Goal: Task Accomplishment & Management: Complete application form

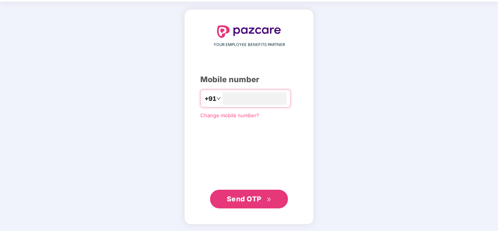
type input "**********"
click at [249, 201] on span "Send OTP" at bounding box center [244, 199] width 35 height 8
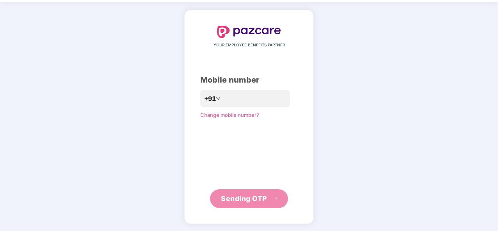
scroll to position [23, 0]
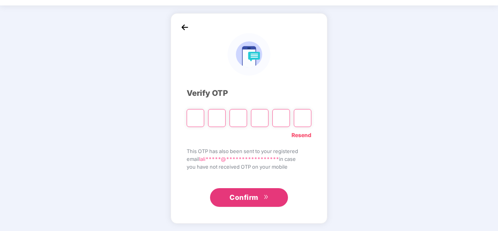
type input "*"
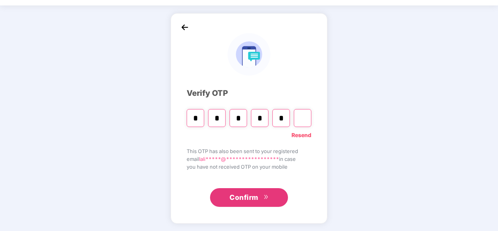
type input "*"
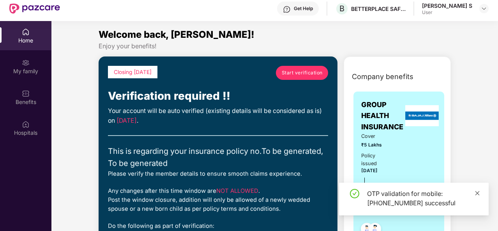
click at [477, 193] on icon "close" at bounding box center [478, 193] width 4 height 4
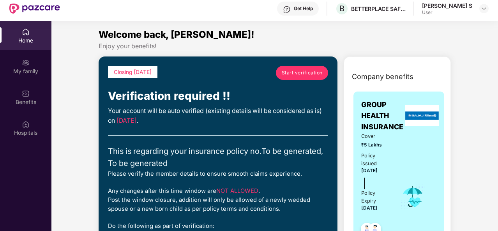
click at [297, 73] on span "Start verification" at bounding box center [302, 72] width 41 height 7
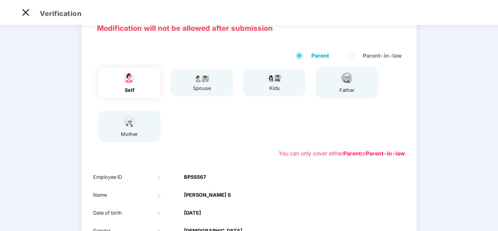
scroll to position [24, 0]
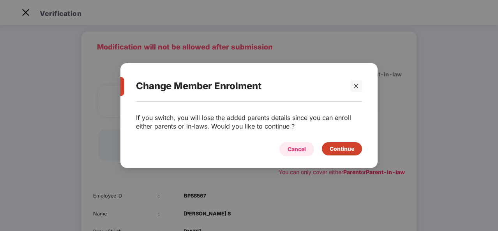
click at [298, 151] on div "Cancel" at bounding box center [297, 149] width 18 height 9
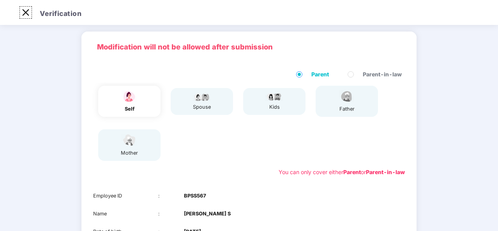
click at [24, 15] on img at bounding box center [25, 12] width 12 height 12
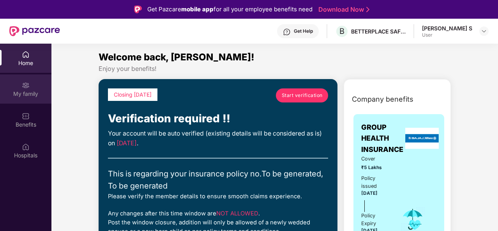
click at [27, 95] on div "My family" at bounding box center [25, 94] width 51 height 8
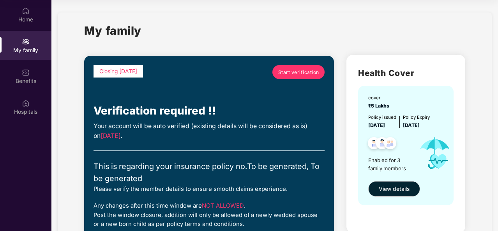
click at [291, 72] on span "Start verification" at bounding box center [298, 72] width 41 height 7
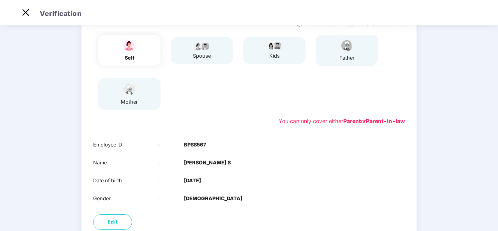
scroll to position [141, 0]
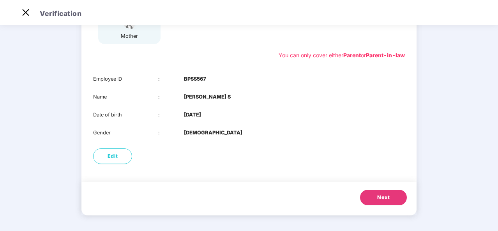
click at [379, 202] on button "Next" at bounding box center [383, 198] width 47 height 16
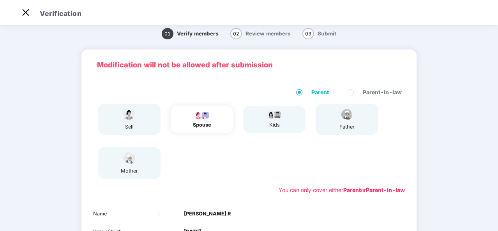
scroll to position [123, 0]
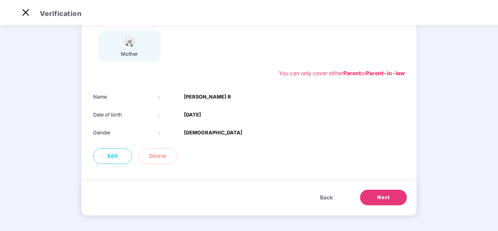
click at [380, 199] on span "Next" at bounding box center [383, 198] width 12 height 8
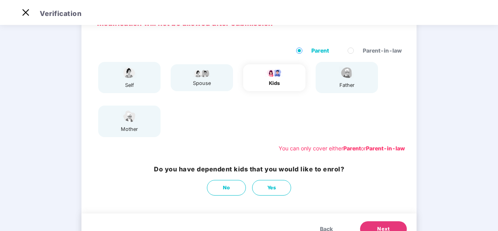
scroll to position [79, 0]
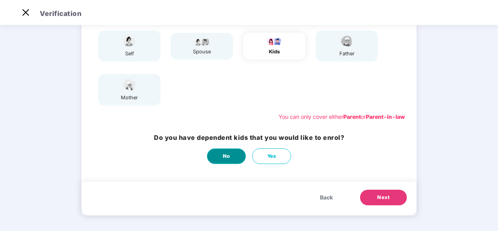
click at [228, 159] on span "No" at bounding box center [226, 156] width 7 height 8
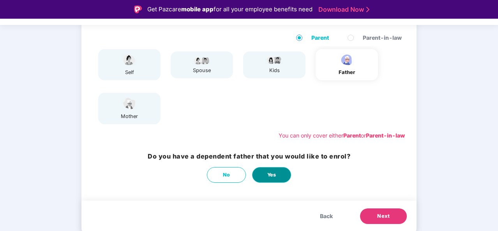
click at [265, 175] on button "Yes" at bounding box center [271, 175] width 39 height 16
select select "****"
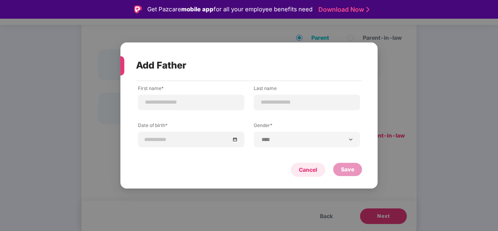
click at [307, 167] on div "Cancel" at bounding box center [308, 170] width 18 height 9
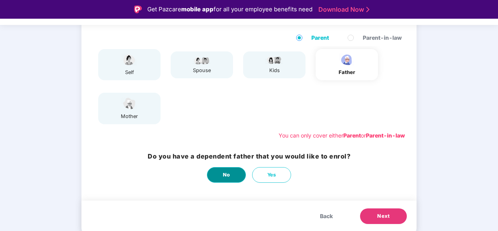
click at [224, 178] on span "No" at bounding box center [226, 175] width 7 height 8
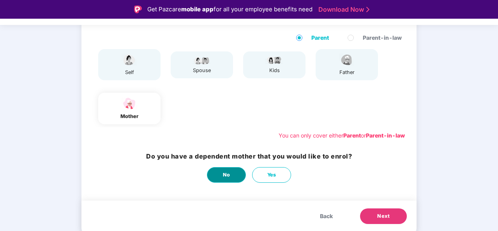
click at [224, 178] on span "No" at bounding box center [226, 175] width 7 height 8
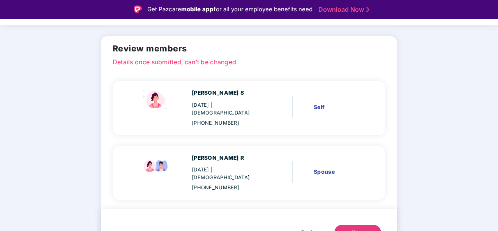
scroll to position [19, 0]
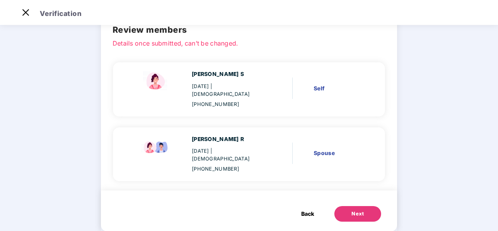
click at [303, 210] on span "Back" at bounding box center [307, 214] width 13 height 9
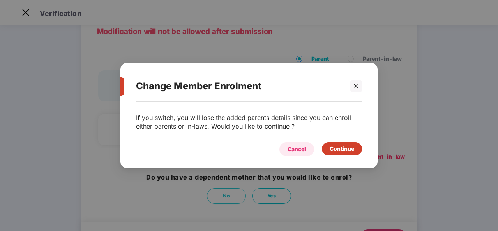
click at [297, 148] on div "Cancel" at bounding box center [297, 149] width 18 height 9
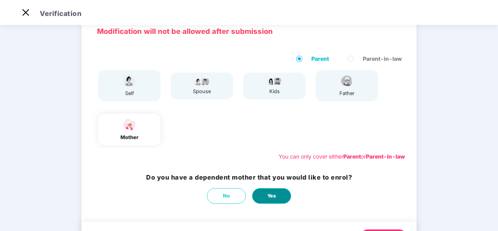
click at [263, 198] on button "Yes" at bounding box center [271, 196] width 39 height 16
select select "******"
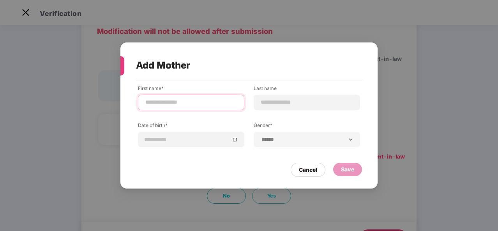
click at [166, 105] on input at bounding box center [191, 102] width 93 height 8
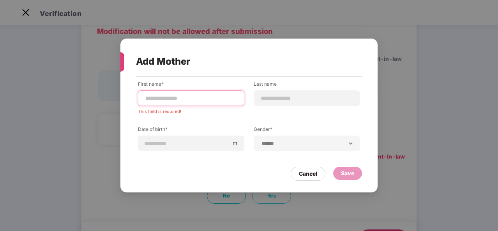
click at [155, 97] on input at bounding box center [191, 98] width 93 height 8
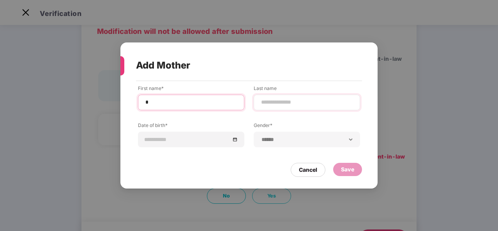
type input "*"
click at [289, 106] on input at bounding box center [306, 102] width 93 height 8
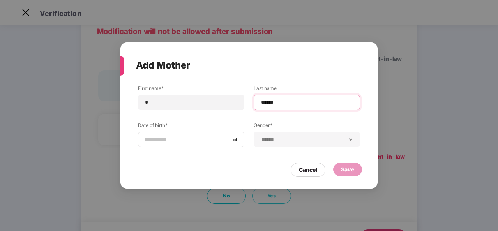
type input "******"
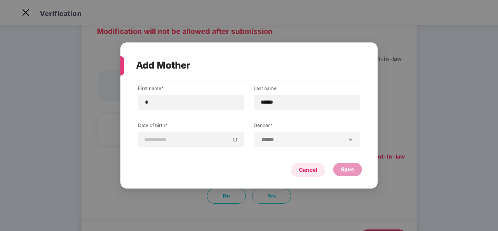
click at [302, 172] on div "Cancel" at bounding box center [308, 170] width 18 height 9
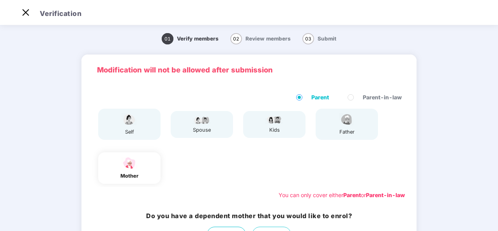
scroll to position [0, 0]
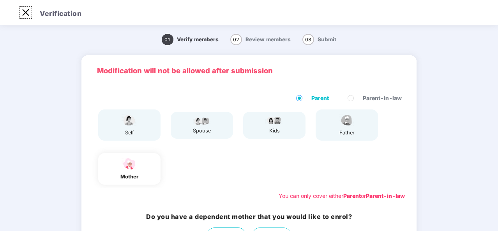
click at [24, 14] on img at bounding box center [25, 12] width 12 height 12
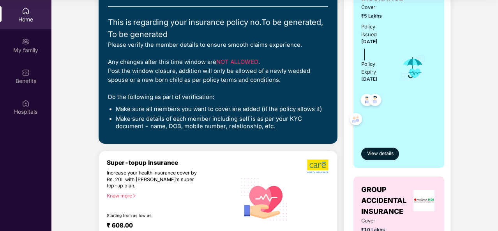
scroll to position [39, 0]
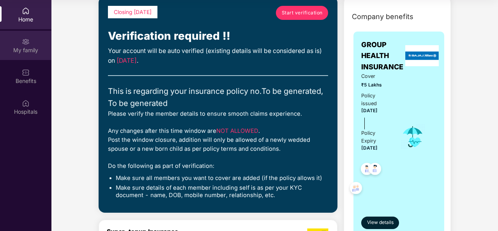
click at [23, 48] on div "My family" at bounding box center [25, 50] width 51 height 8
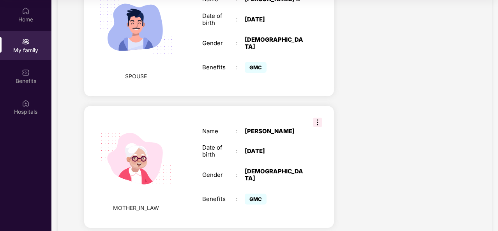
scroll to position [541, 0]
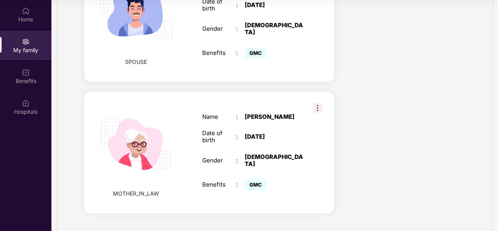
drag, startPoint x: 282, startPoint y: 128, endPoint x: 244, endPoint y: 126, distance: 38.3
click at [244, 130] on div "Date of birth : [DEMOGRAPHIC_DATA]" at bounding box center [252, 137] width 101 height 14
copy div "[DATE]"
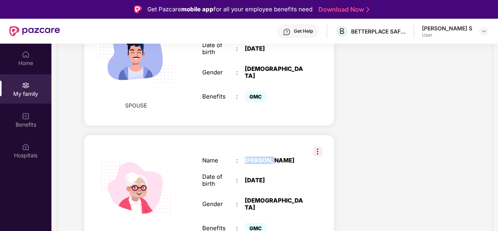
drag, startPoint x: 246, startPoint y: 148, endPoint x: 270, endPoint y: 150, distance: 24.7
click at [270, 157] on div "[PERSON_NAME]" at bounding box center [274, 160] width 59 height 7
copy div "[PERSON_NAME]"
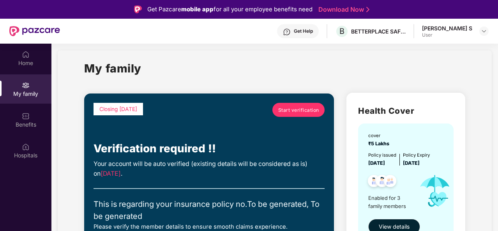
scroll to position [0, 0]
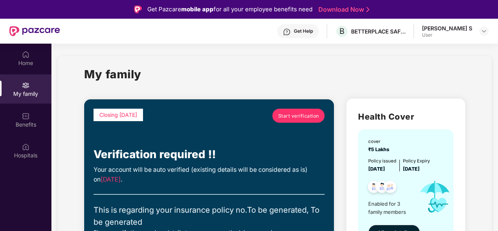
click at [302, 117] on span "Start verification" at bounding box center [298, 115] width 41 height 7
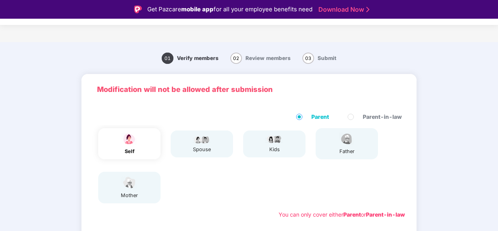
scroll to position [141, 0]
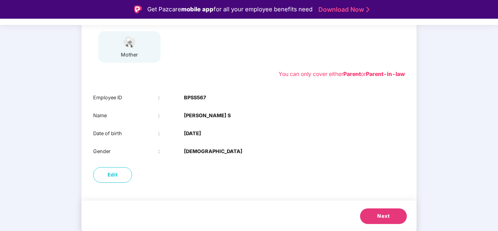
click at [379, 214] on span "Next" at bounding box center [383, 216] width 12 height 8
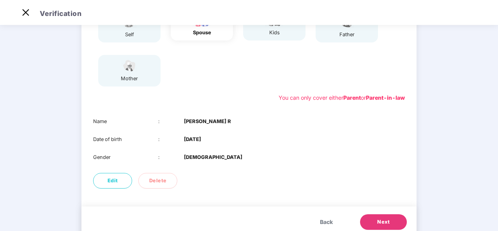
scroll to position [123, 0]
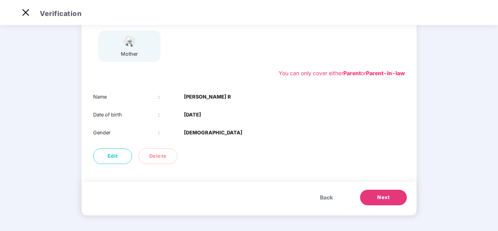
click at [381, 197] on span "Next" at bounding box center [383, 198] width 12 height 8
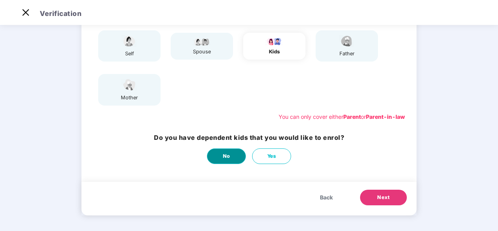
click at [218, 156] on button "No" at bounding box center [226, 157] width 39 height 16
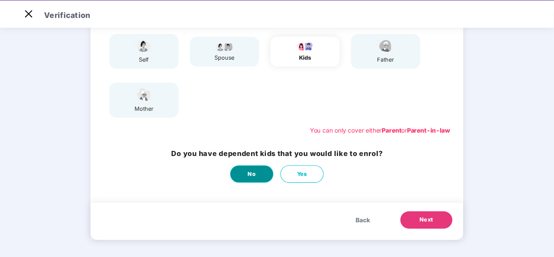
scroll to position [0, 0]
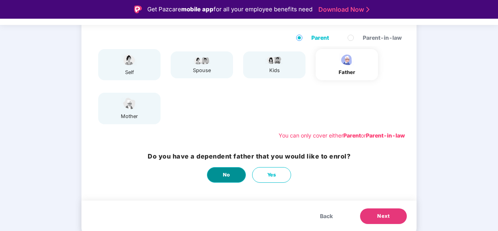
click at [223, 177] on span "No" at bounding box center [226, 175] width 7 height 8
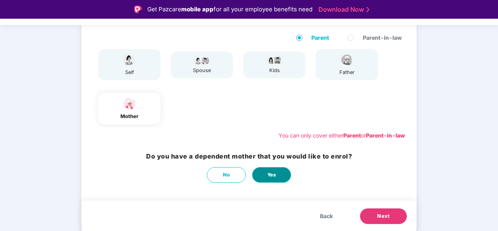
click at [274, 178] on span "Yes" at bounding box center [271, 175] width 9 height 8
select select "******"
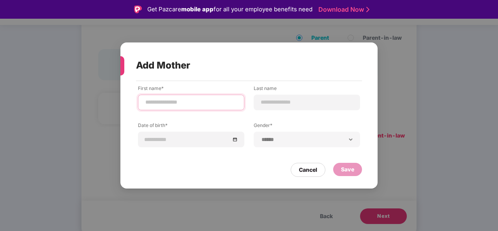
click at [172, 104] on input at bounding box center [191, 102] width 93 height 8
type input "*"
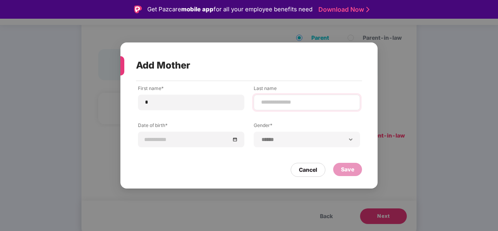
click at [283, 96] on div at bounding box center [307, 103] width 106 height 16
click at [281, 104] on input at bounding box center [306, 102] width 93 height 8
type input "******"
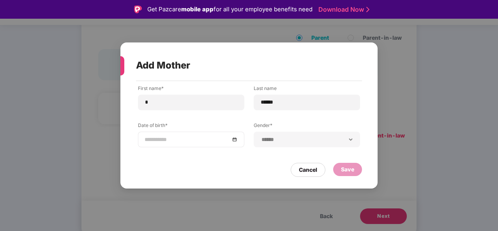
click at [236, 138] on div at bounding box center [191, 139] width 93 height 9
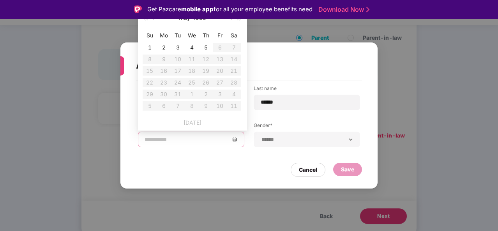
type input "**********"
click at [416, 120] on div "**********" at bounding box center [249, 115] width 498 height 231
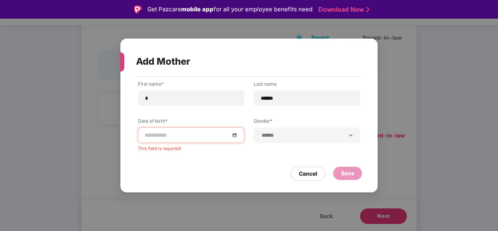
click at [236, 134] on div at bounding box center [191, 135] width 93 height 9
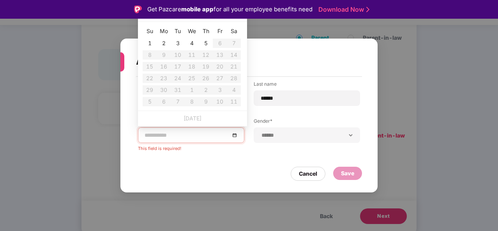
type input "**********"
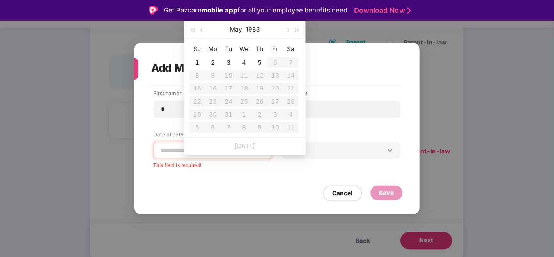
scroll to position [55, 0]
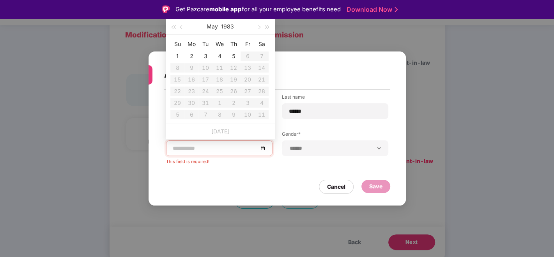
type input "**********"
click at [182, 27] on span "button" at bounding box center [182, 27] width 4 height 4
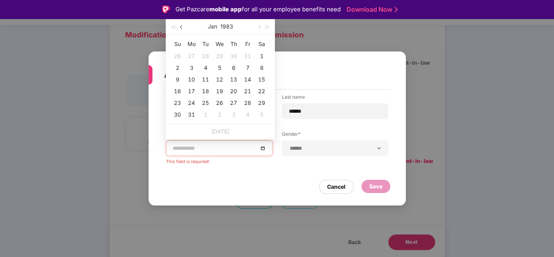
click at [182, 27] on span "button" at bounding box center [182, 27] width 4 height 4
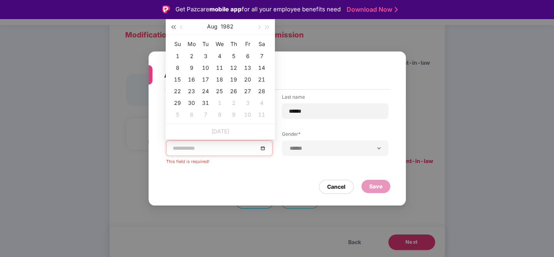
click at [171, 27] on span "button" at bounding box center [173, 27] width 4 height 4
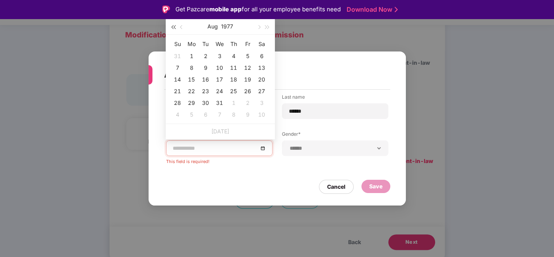
click at [171, 27] on span "button" at bounding box center [173, 27] width 4 height 4
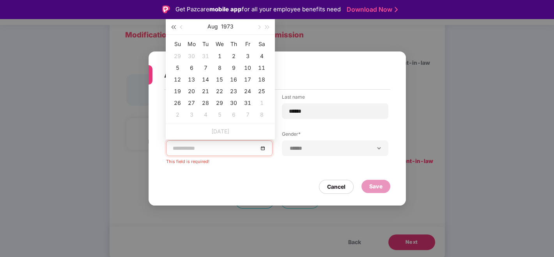
click at [171, 27] on span "button" at bounding box center [173, 27] width 4 height 4
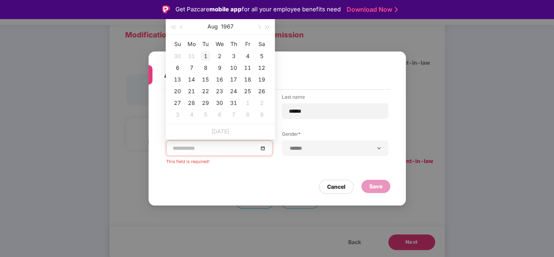
click at [207, 57] on div "1" at bounding box center [205, 55] width 9 height 9
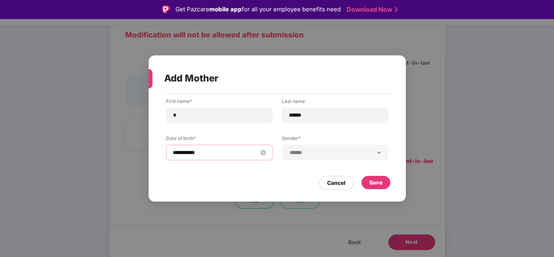
click at [191, 153] on input "**********" at bounding box center [215, 152] width 85 height 9
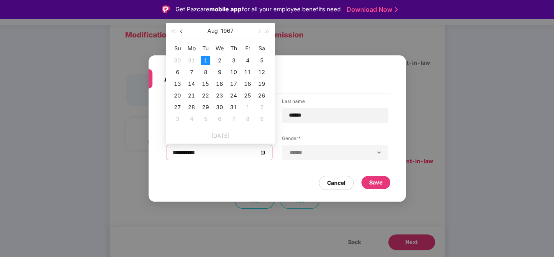
click at [181, 34] on button "button" at bounding box center [181, 31] width 9 height 16
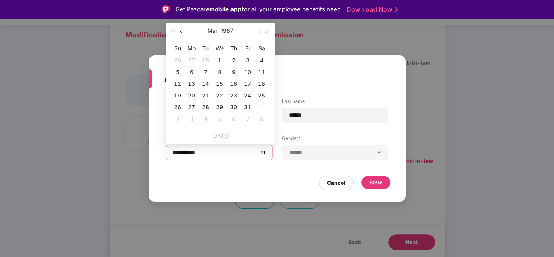
click at [181, 34] on button "button" at bounding box center [181, 31] width 9 height 16
type input "**********"
click at [179, 60] on div "1" at bounding box center [177, 60] width 9 height 9
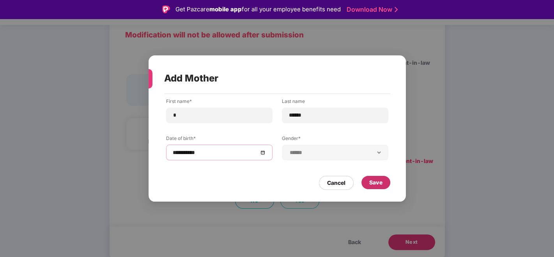
click at [380, 184] on div "Save" at bounding box center [375, 182] width 13 height 9
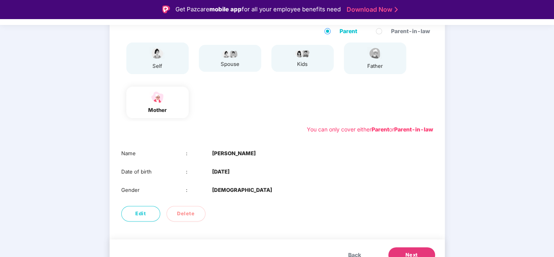
scroll to position [99, 0]
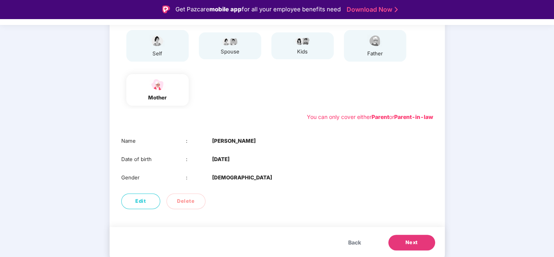
click at [413, 231] on span "Next" at bounding box center [411, 243] width 12 height 8
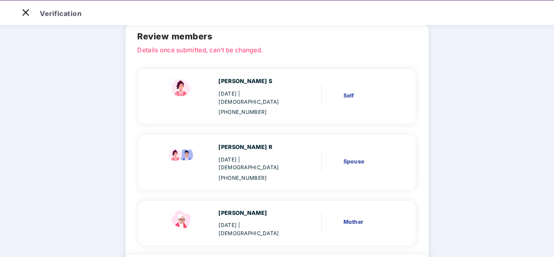
scroll to position [69, 0]
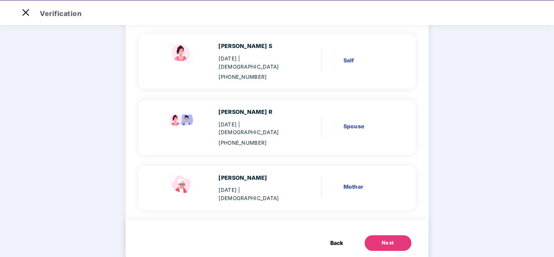
click at [332, 231] on span "Back" at bounding box center [336, 243] width 13 height 9
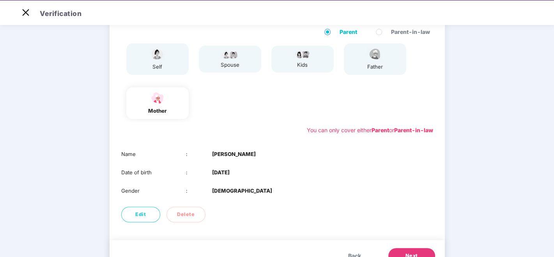
click at [402, 32] on span "Parent-in-law" at bounding box center [410, 32] width 45 height 9
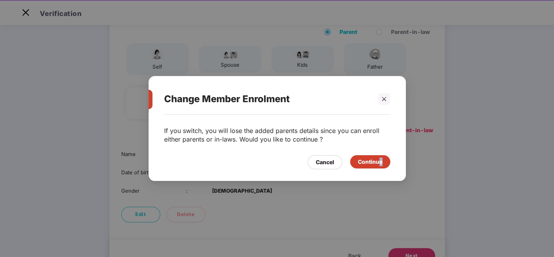
drag, startPoint x: 378, startPoint y: 161, endPoint x: 370, endPoint y: 209, distance: 49.3
click at [370, 209] on div "Change Member Enrolment If you switch, you will lose the added parents details …" at bounding box center [277, 128] width 554 height 257
click at [335, 191] on div "Change Member Enrolment If you switch, you will lose the added parents details …" at bounding box center [277, 128] width 554 height 257
click at [388, 98] on div at bounding box center [384, 99] width 12 height 12
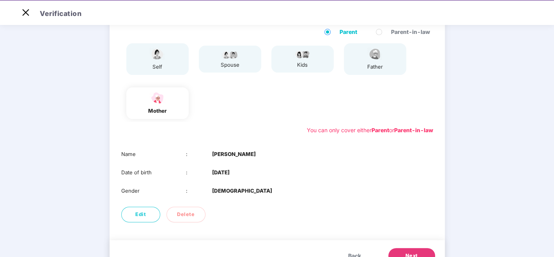
click at [409, 127] on b "Parent-in-law" at bounding box center [413, 130] width 39 height 7
click at [405, 130] on b "Parent-in-law" at bounding box center [413, 130] width 39 height 7
click at [401, 129] on b "Parent-in-law" at bounding box center [413, 130] width 39 height 7
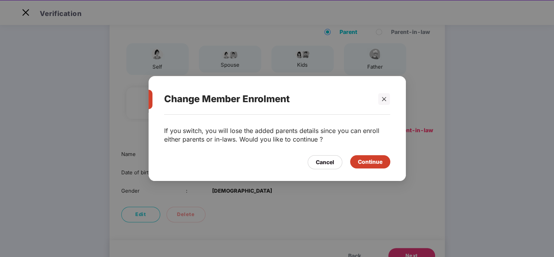
click at [372, 159] on div "Continue" at bounding box center [370, 161] width 25 height 9
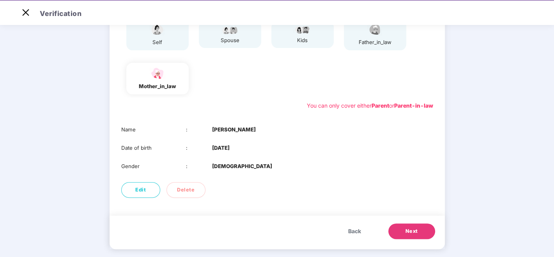
scroll to position [99, 0]
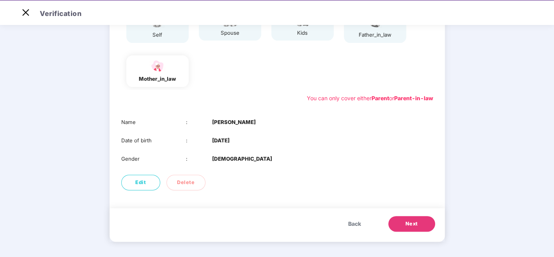
click at [408, 227] on button "Next" at bounding box center [411, 224] width 47 height 16
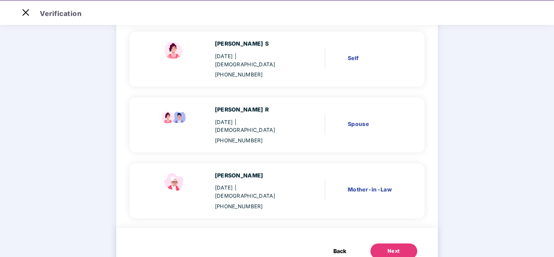
scroll to position [74, 0]
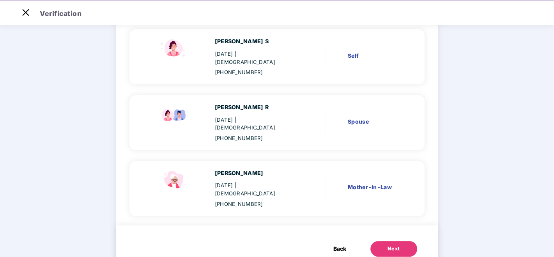
click at [389, 231] on div "Next" at bounding box center [393, 249] width 12 height 8
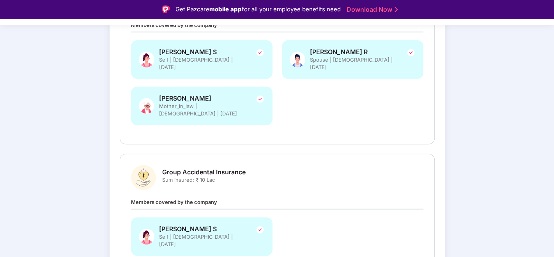
scroll to position [118, 0]
